Goal: Transaction & Acquisition: Subscribe to service/newsletter

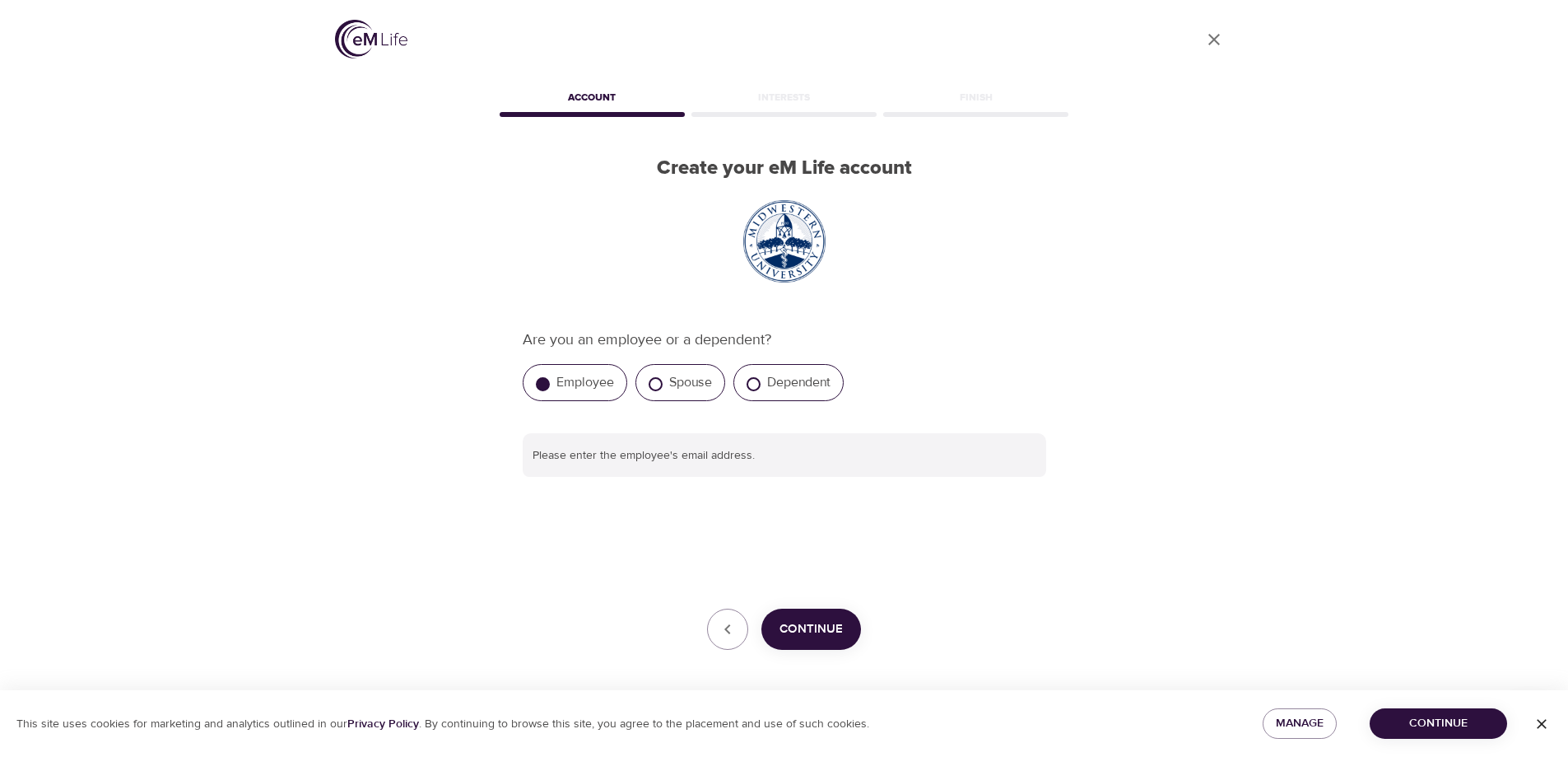
click at [796, 638] on span "Continue" at bounding box center [811, 629] width 64 height 21
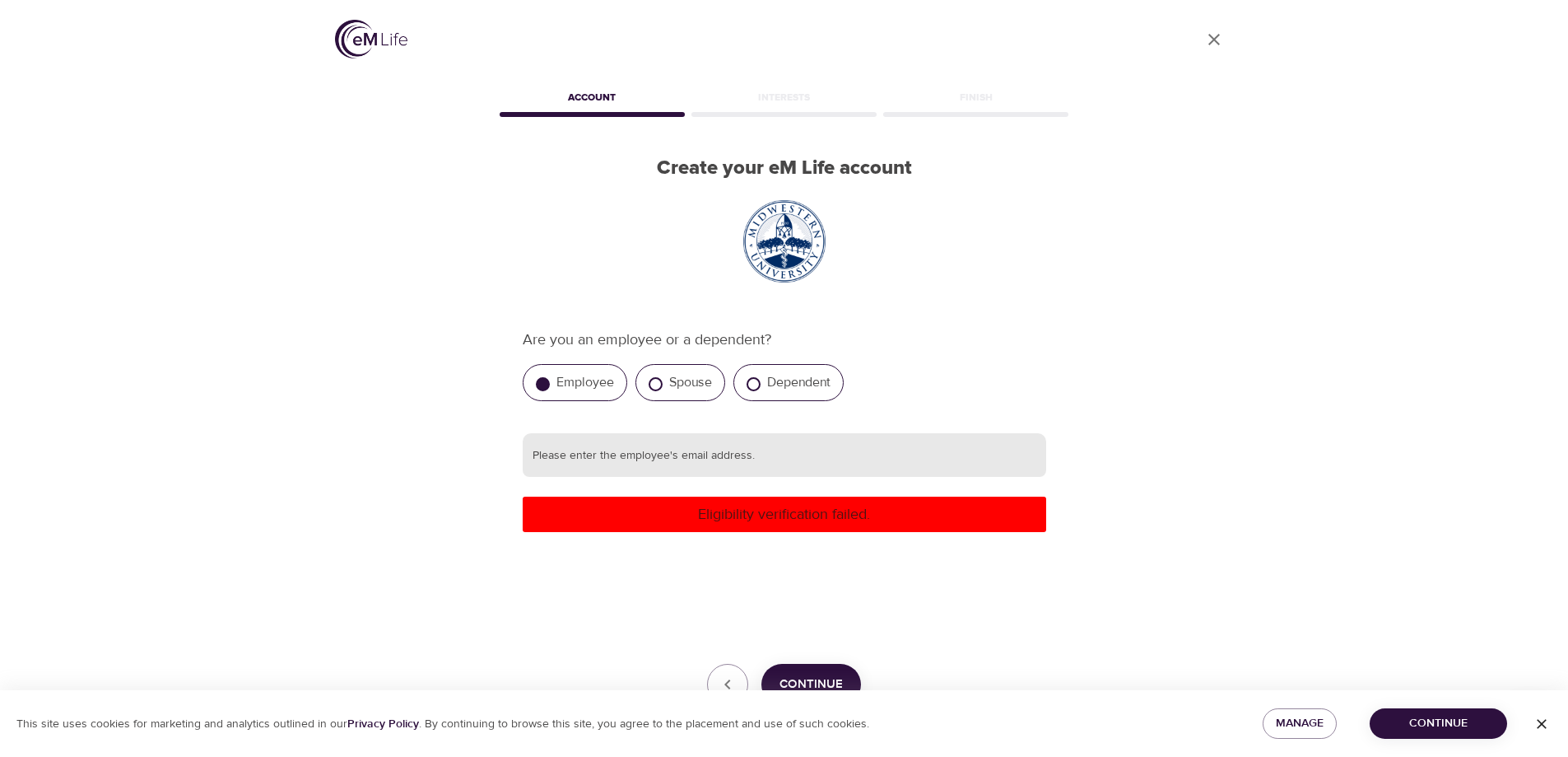
click at [758, 460] on input "text" at bounding box center [784, 455] width 523 height 44
type input "[EMAIL_ADDRESS][DOMAIN_NAME]"
click at [794, 521] on p "Eligibility verification failed." at bounding box center [784, 514] width 511 height 22
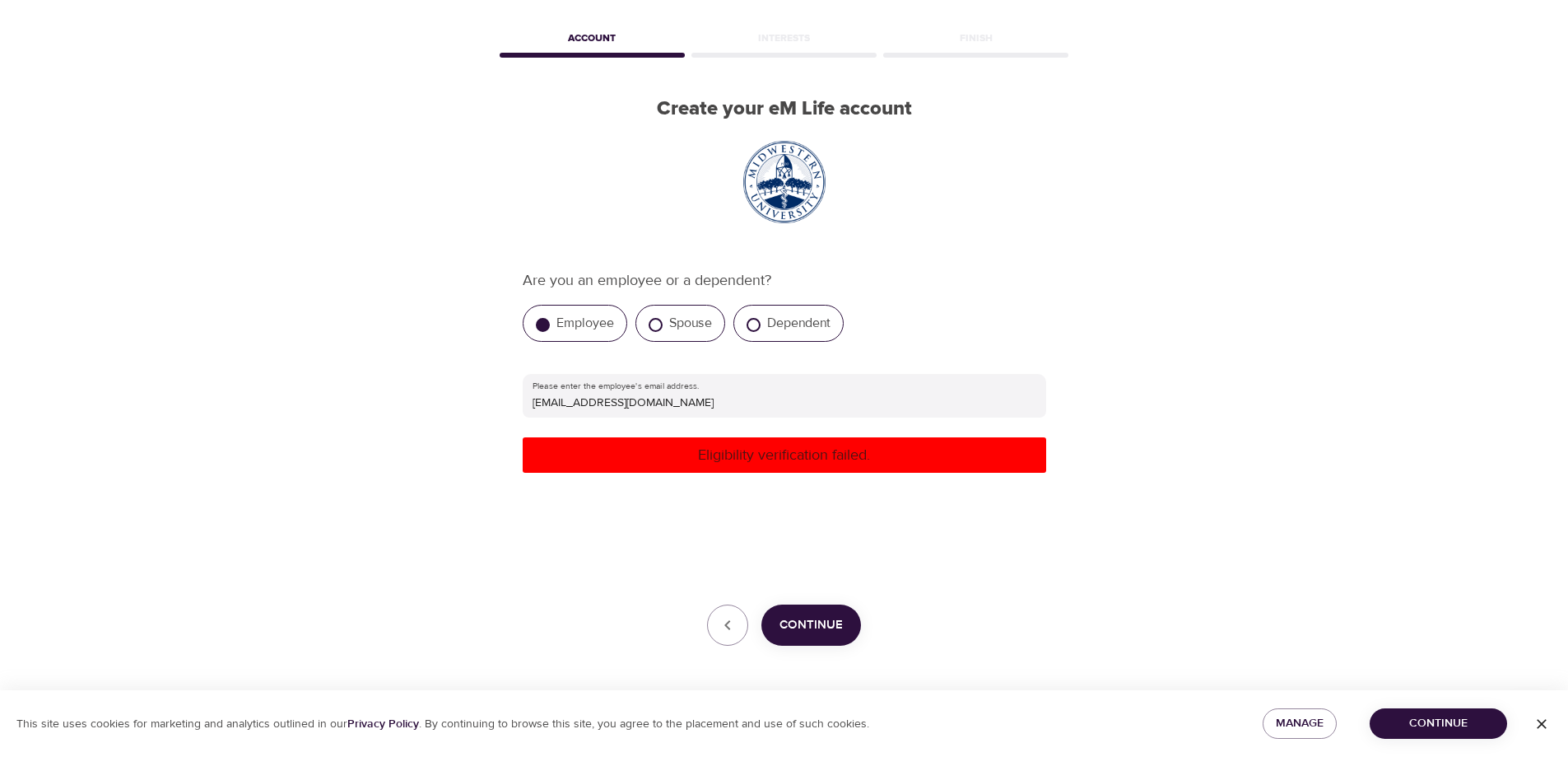
click at [797, 631] on span "Continue" at bounding box center [811, 625] width 64 height 21
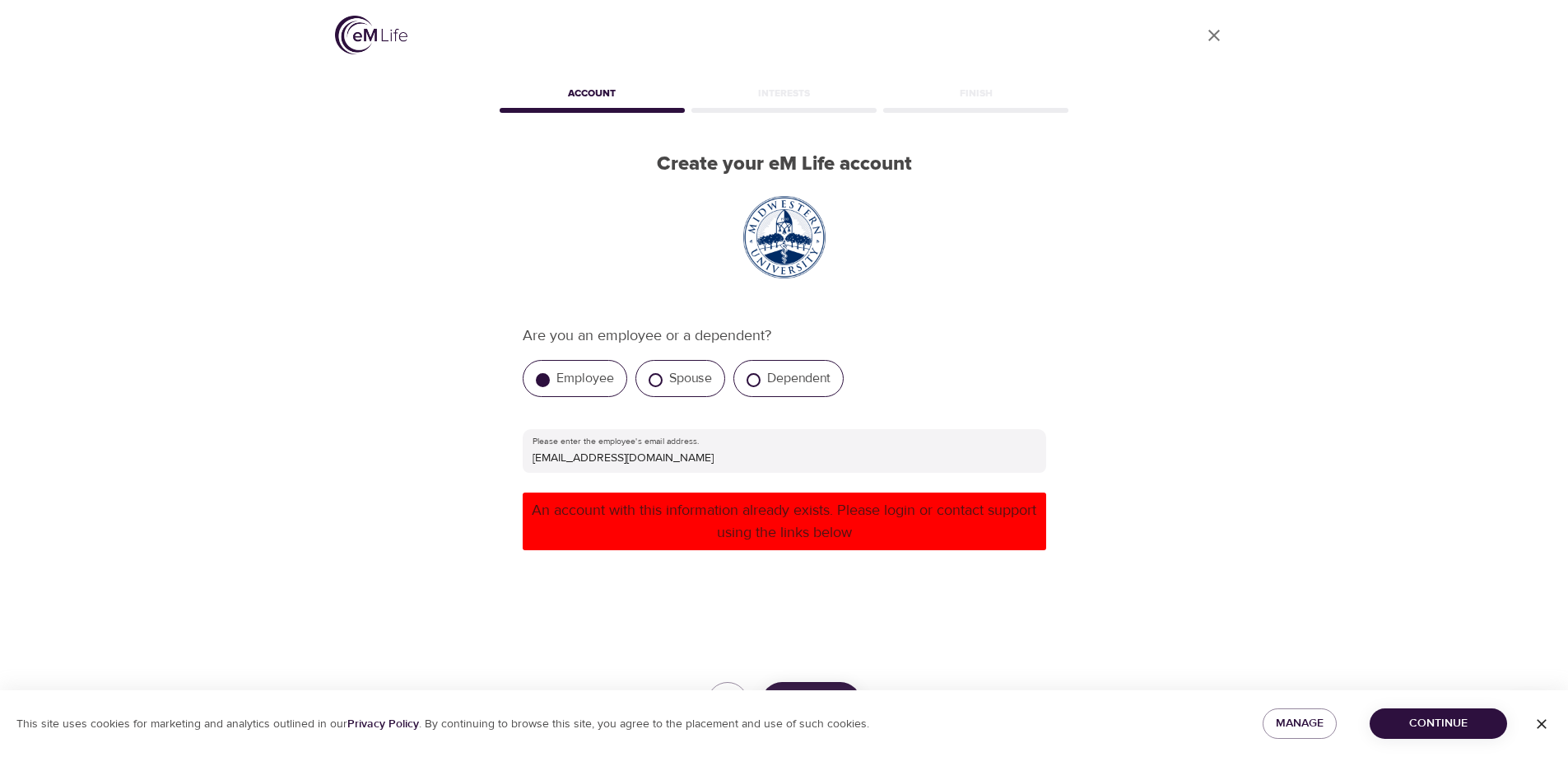
scroll to position [59, 0]
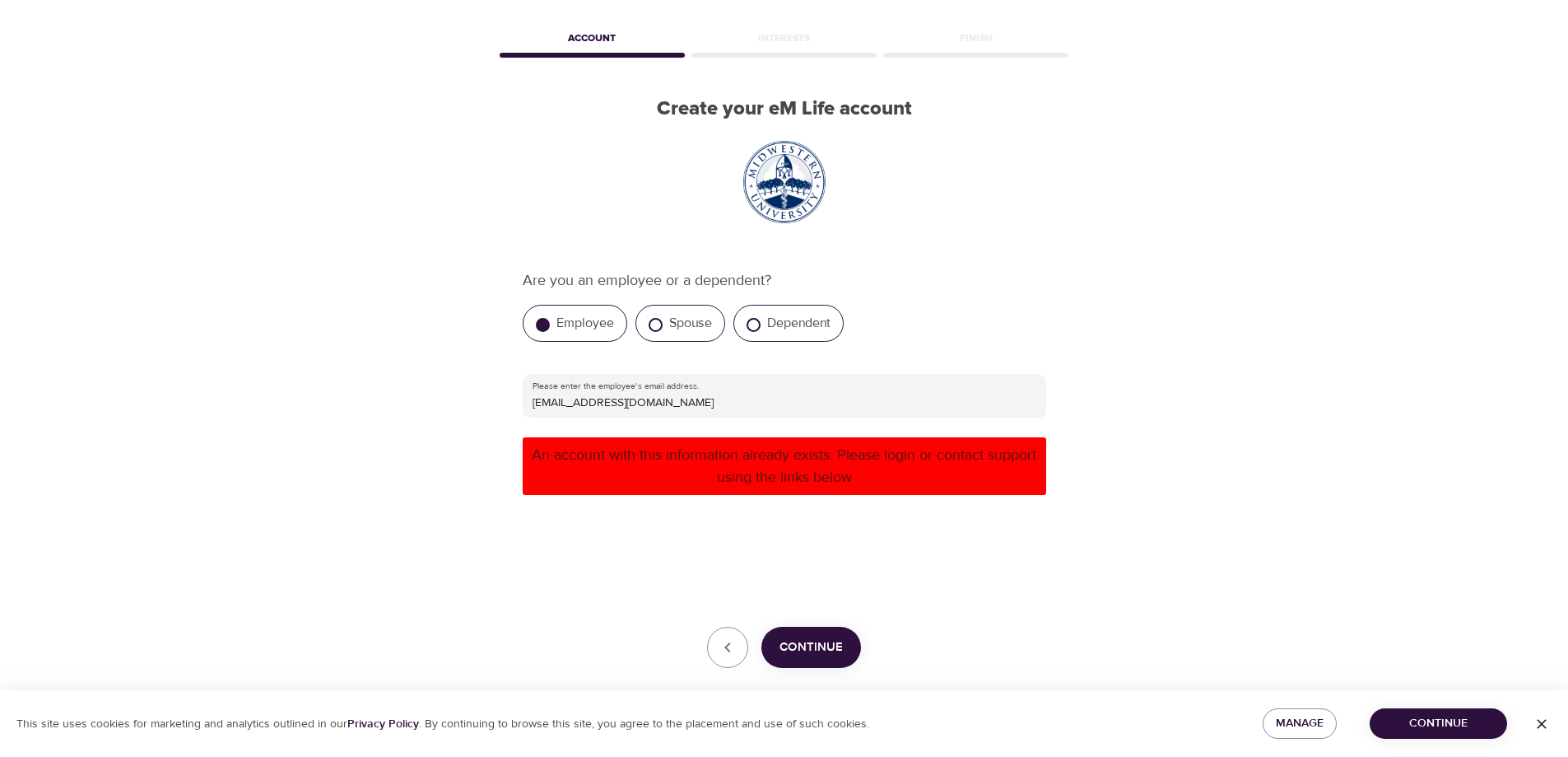
click at [1545, 722] on icon "button" at bounding box center [1541, 723] width 17 height 17
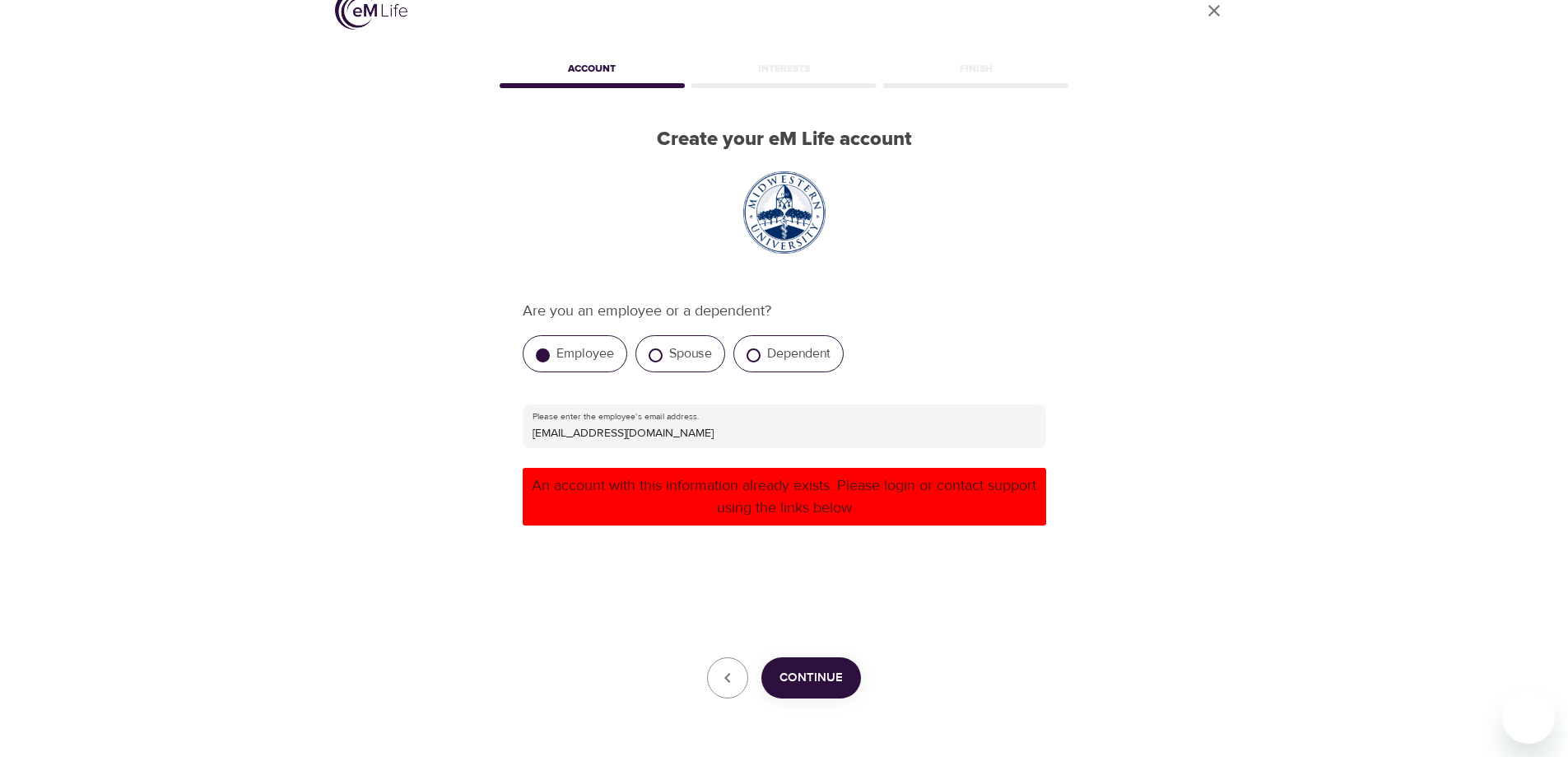
scroll to position [0, 0]
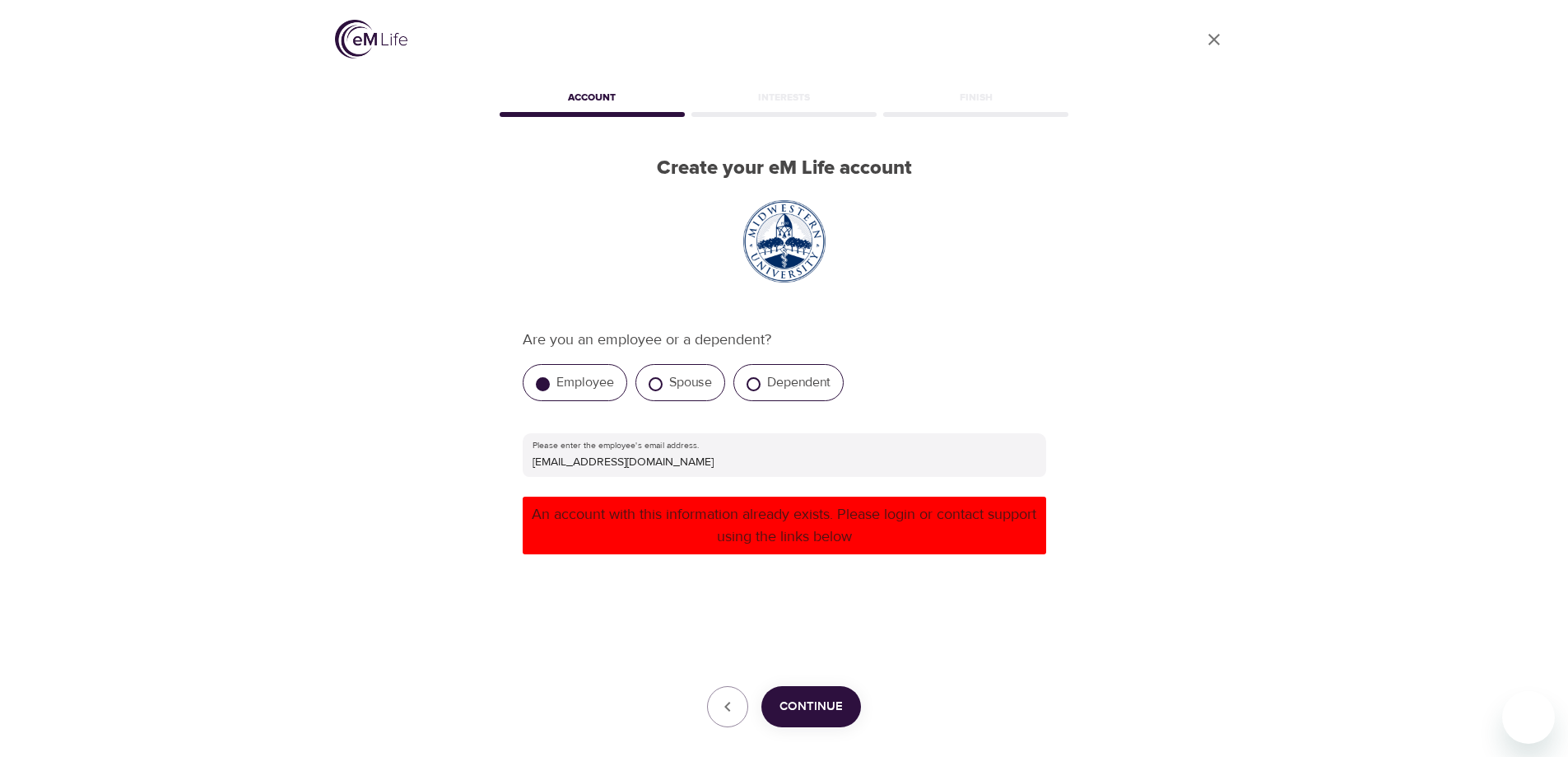
click at [380, 35] on img at bounding box center [372, 39] width 73 height 39
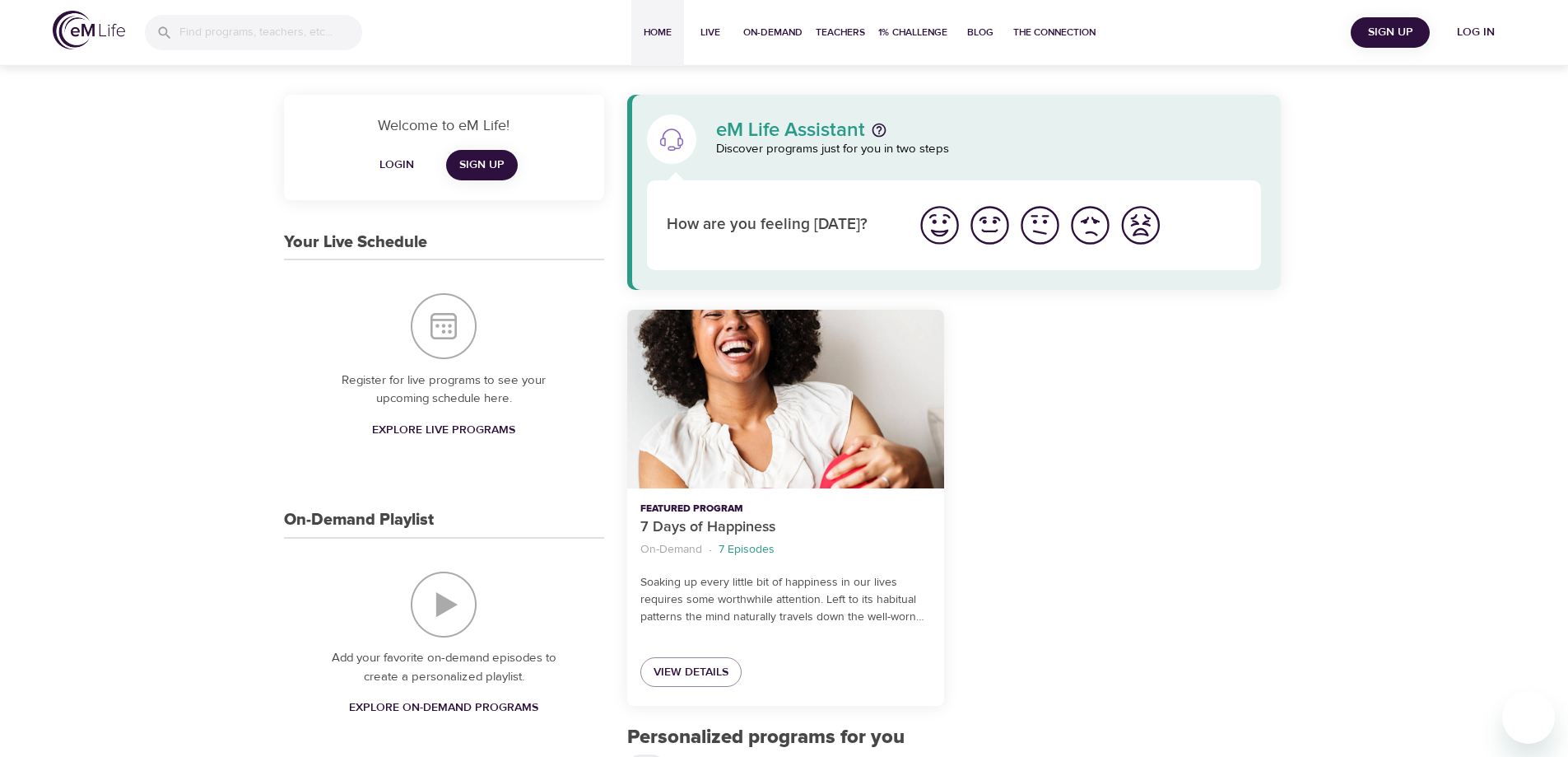
click at [405, 162] on span "Login" at bounding box center [396, 165] width 40 height 20
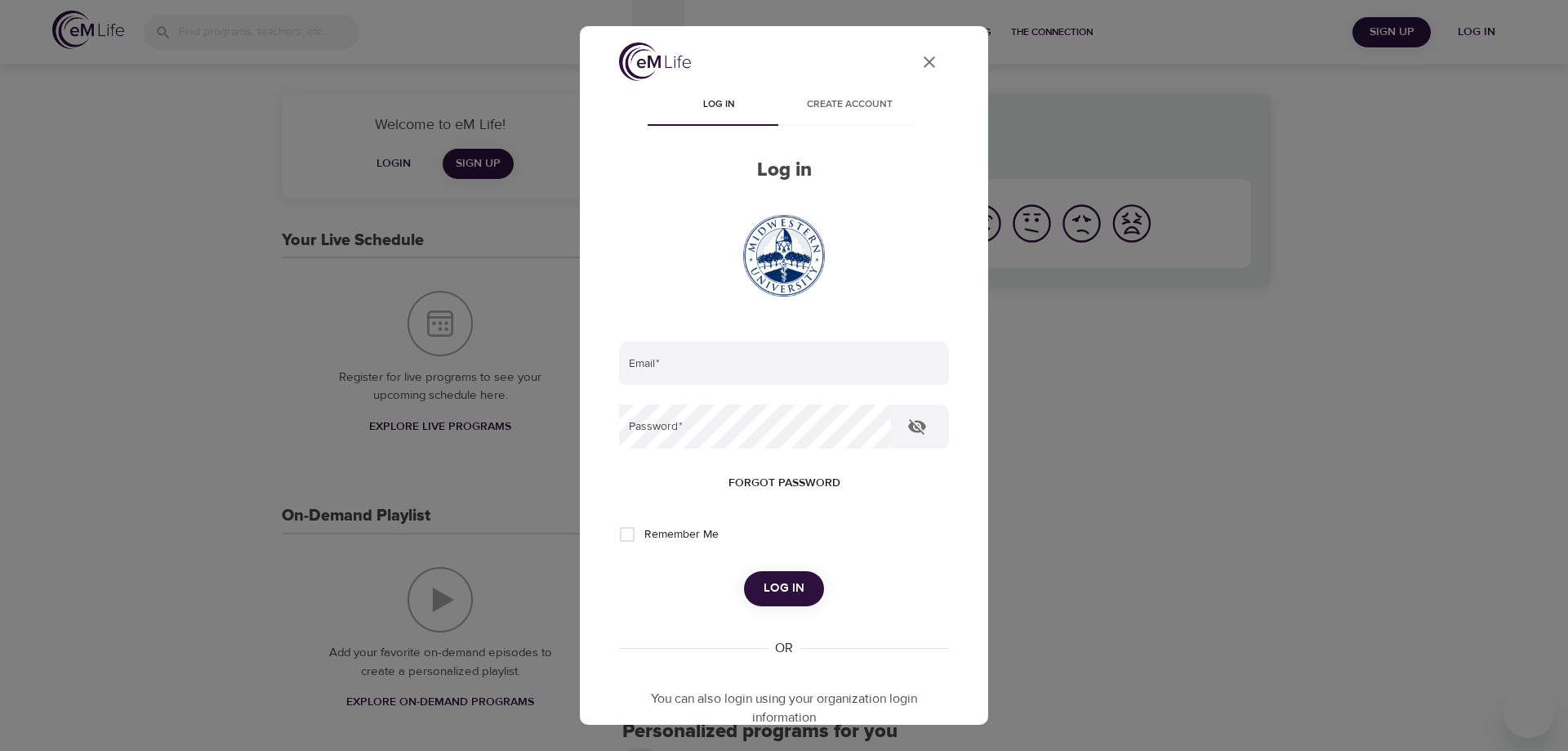
click at [919, 61] on icon "User Profile" at bounding box center [929, 62] width 19 height 19
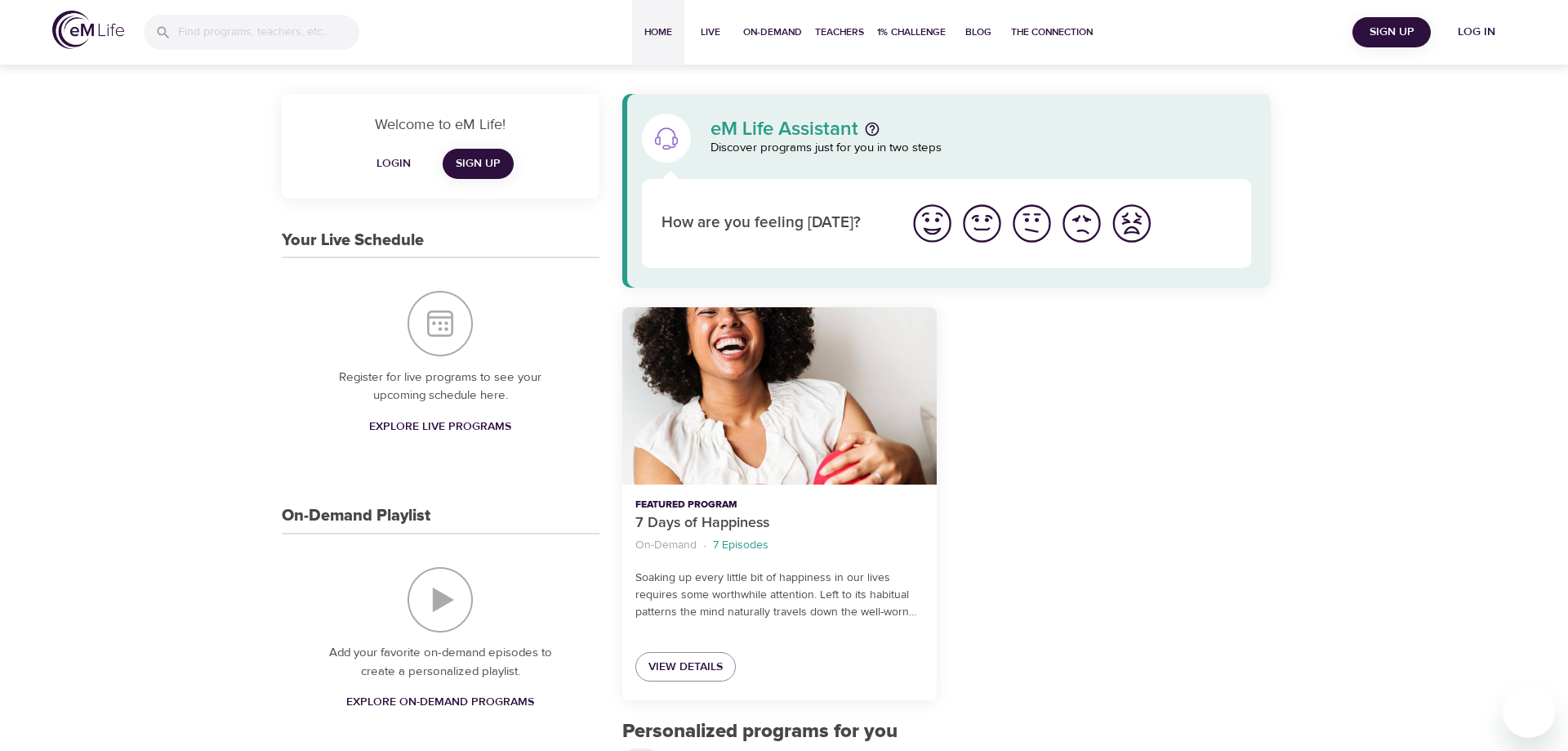
click at [904, 63] on button "1% Challenge" at bounding box center [910, 32] width 82 height 65
